Goal: Navigation & Orientation: Find specific page/section

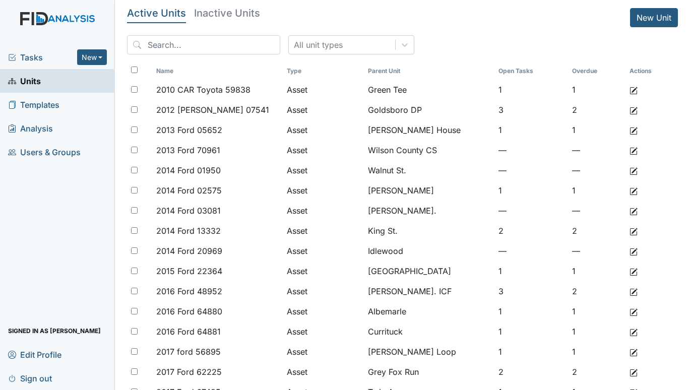
scroll to position [341, 0]
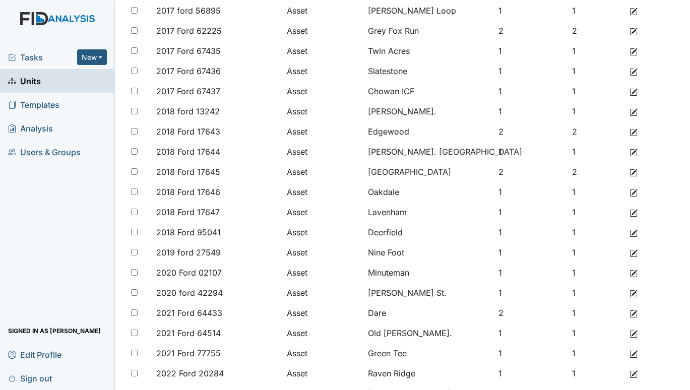
click at [26, 51] on span "Tasks" at bounding box center [42, 57] width 69 height 12
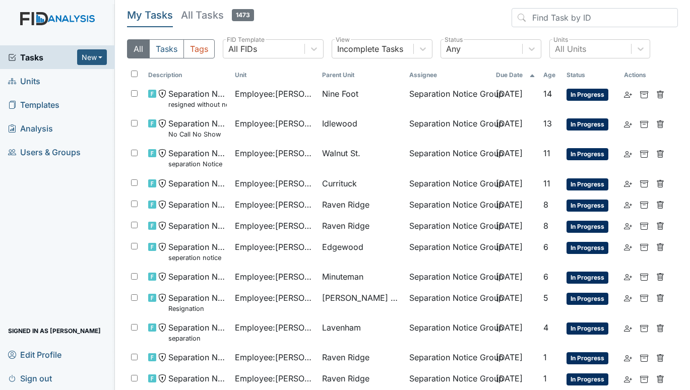
click at [33, 84] on span "Units" at bounding box center [24, 81] width 32 height 16
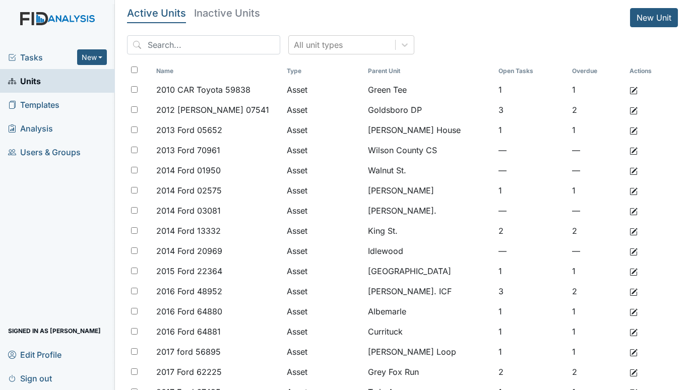
scroll to position [341, 0]
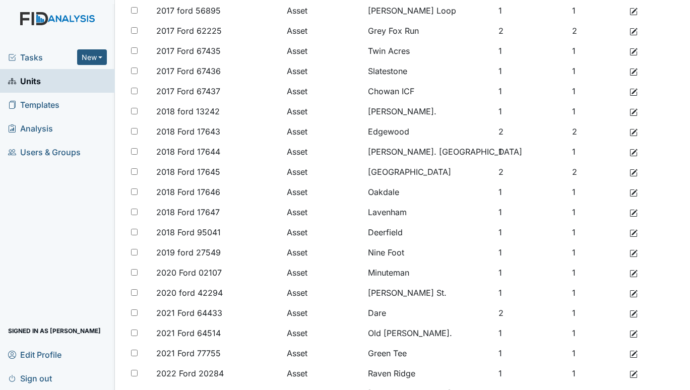
drag, startPoint x: 681, startPoint y: 374, endPoint x: 674, endPoint y: 374, distance: 7.1
click at [681, 374] on main "Active Units Inactive Units New Unit All unit types Name Type Parent Unit Open …" at bounding box center [402, 195] width 575 height 390
click at [682, 376] on main "Active Units Inactive Units New Unit All unit types Name Type Parent Unit Open …" at bounding box center [402, 195] width 575 height 390
click at [33, 51] on span "Tasks" at bounding box center [42, 57] width 69 height 12
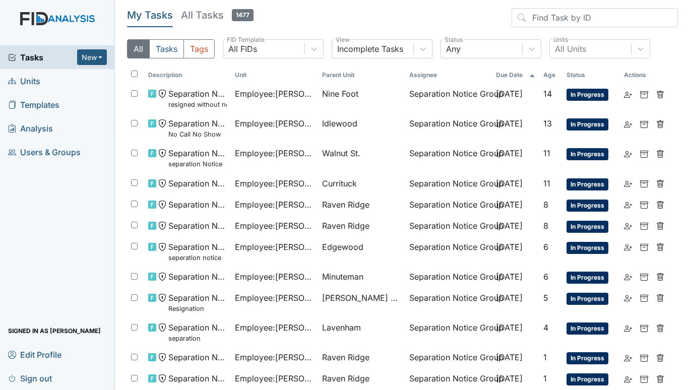
click at [30, 78] on span "Units" at bounding box center [24, 81] width 32 height 16
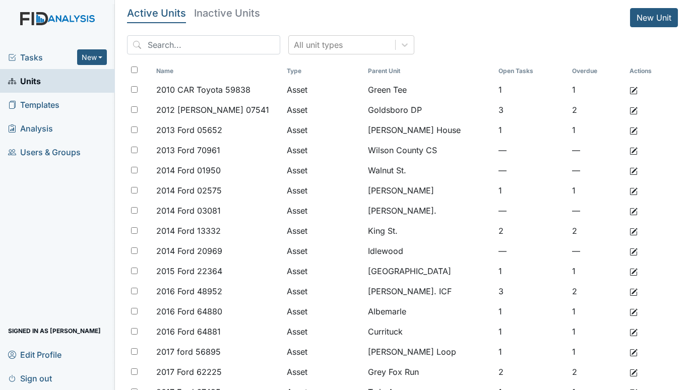
click at [681, 377] on main "Active Units Inactive Units New Unit All unit types Name Type Parent Unit Open …" at bounding box center [402, 195] width 575 height 390
click at [22, 58] on span "Tasks" at bounding box center [42, 57] width 69 height 12
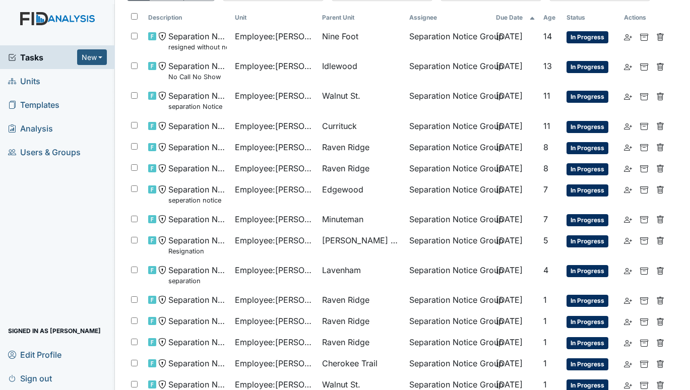
scroll to position [115, 0]
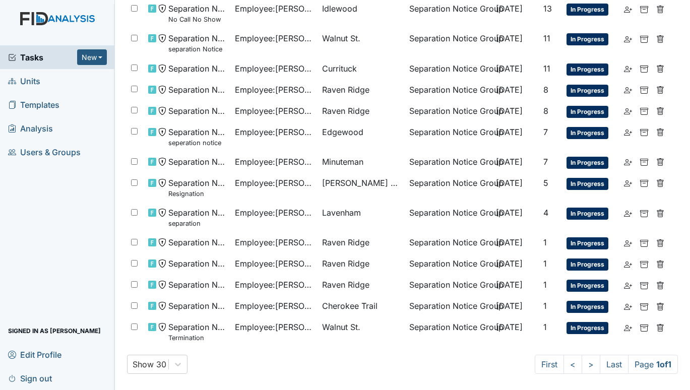
click at [32, 85] on span "Units" at bounding box center [24, 81] width 32 height 16
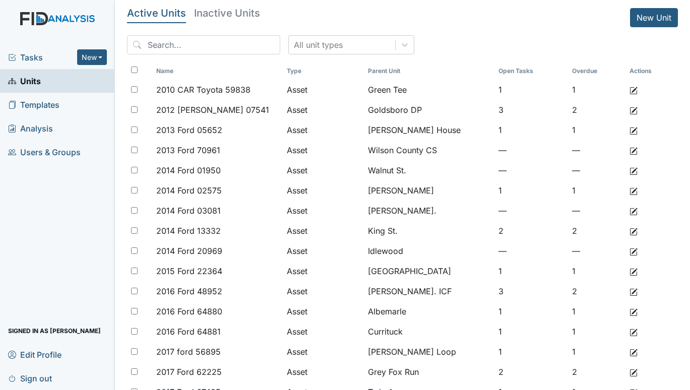
click at [21, 52] on span "Tasks" at bounding box center [42, 57] width 69 height 12
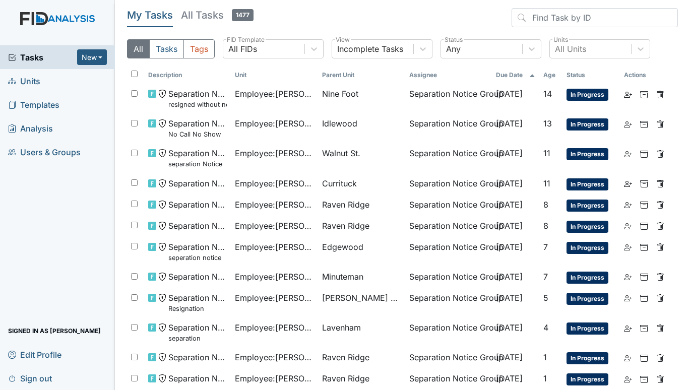
click at [22, 83] on span "Units" at bounding box center [24, 81] width 32 height 16
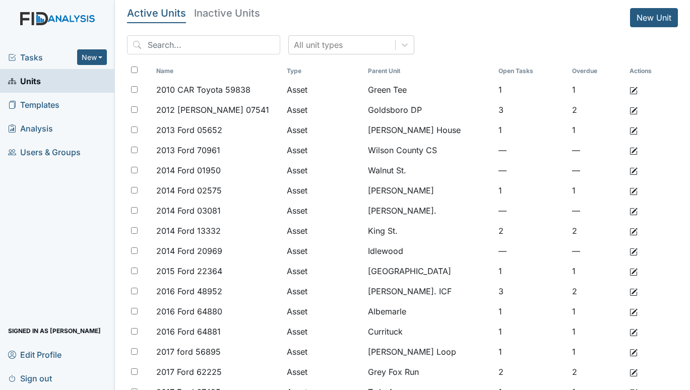
scroll to position [341, 0]
